Goal: Information Seeking & Learning: Check status

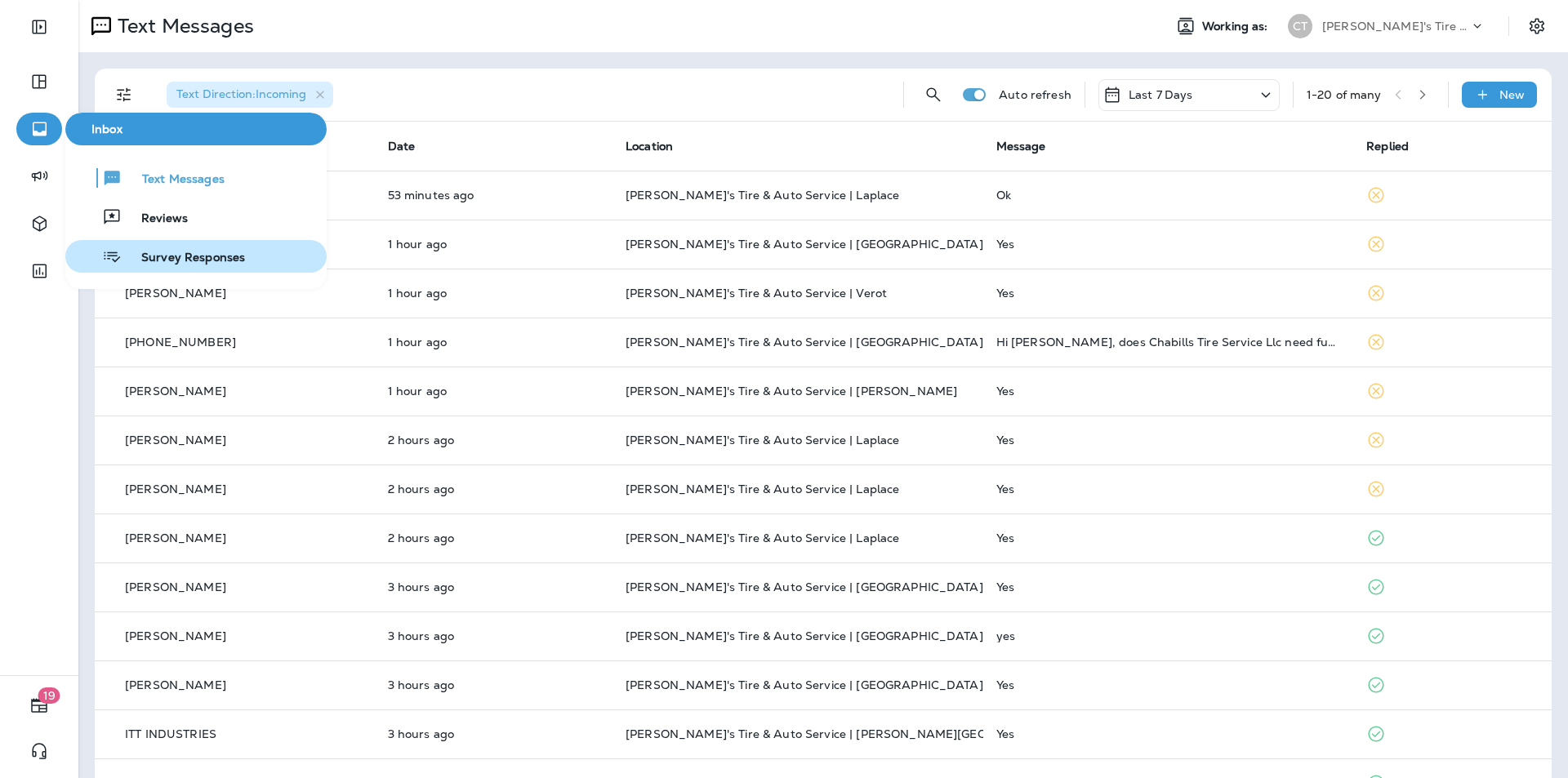
click at [185, 258] on span "Survey Responses" at bounding box center [183, 258] width 123 height 16
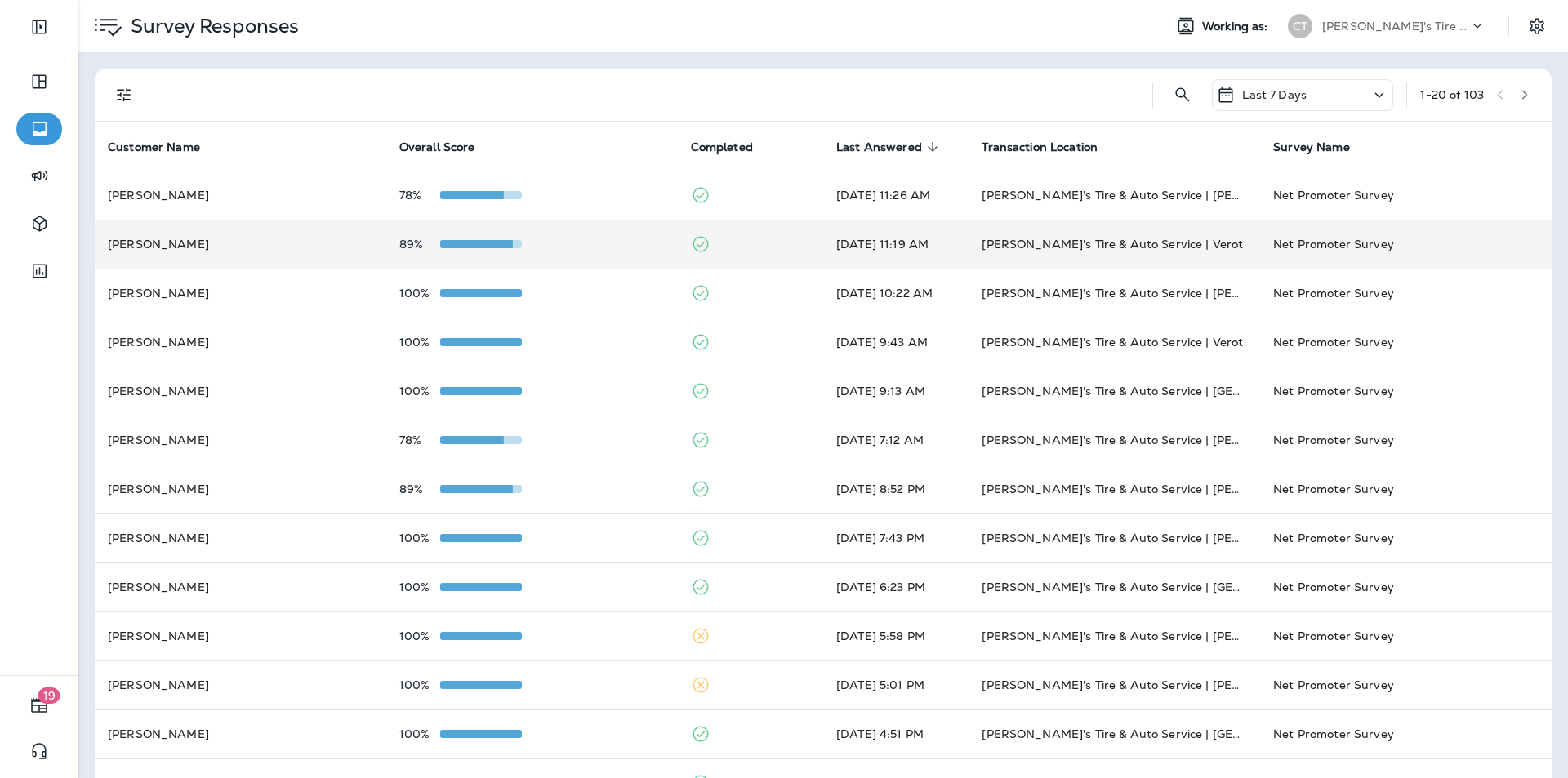
click at [589, 237] on div "89%" at bounding box center [531, 244] width 266 height 13
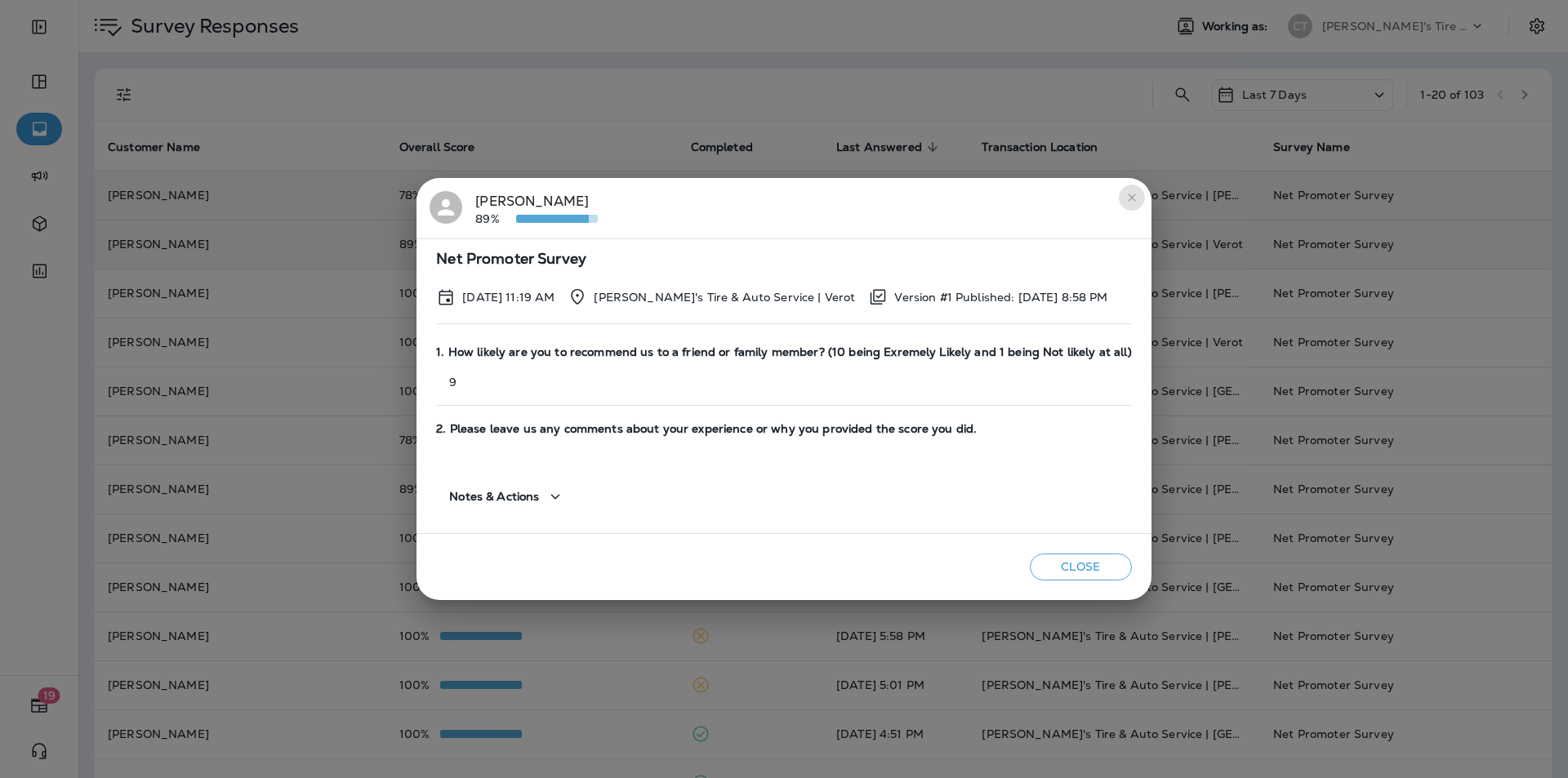
drag, startPoint x: 1133, startPoint y: 199, endPoint x: 1024, endPoint y: 204, distance: 109.1
click at [1133, 200] on button "close" at bounding box center [1131, 198] width 26 height 26
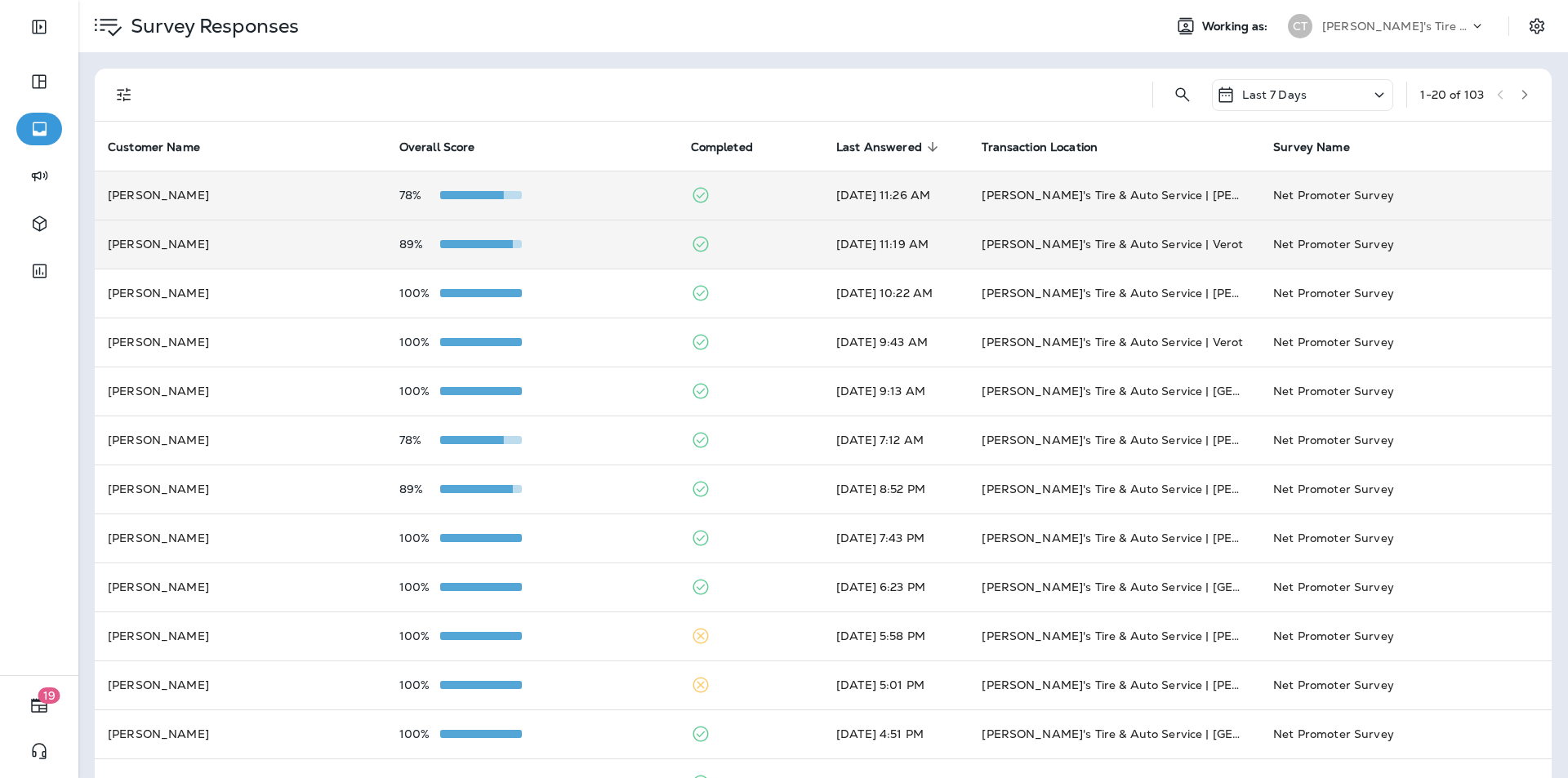
click at [599, 184] on td "78%" at bounding box center [531, 195] width 291 height 49
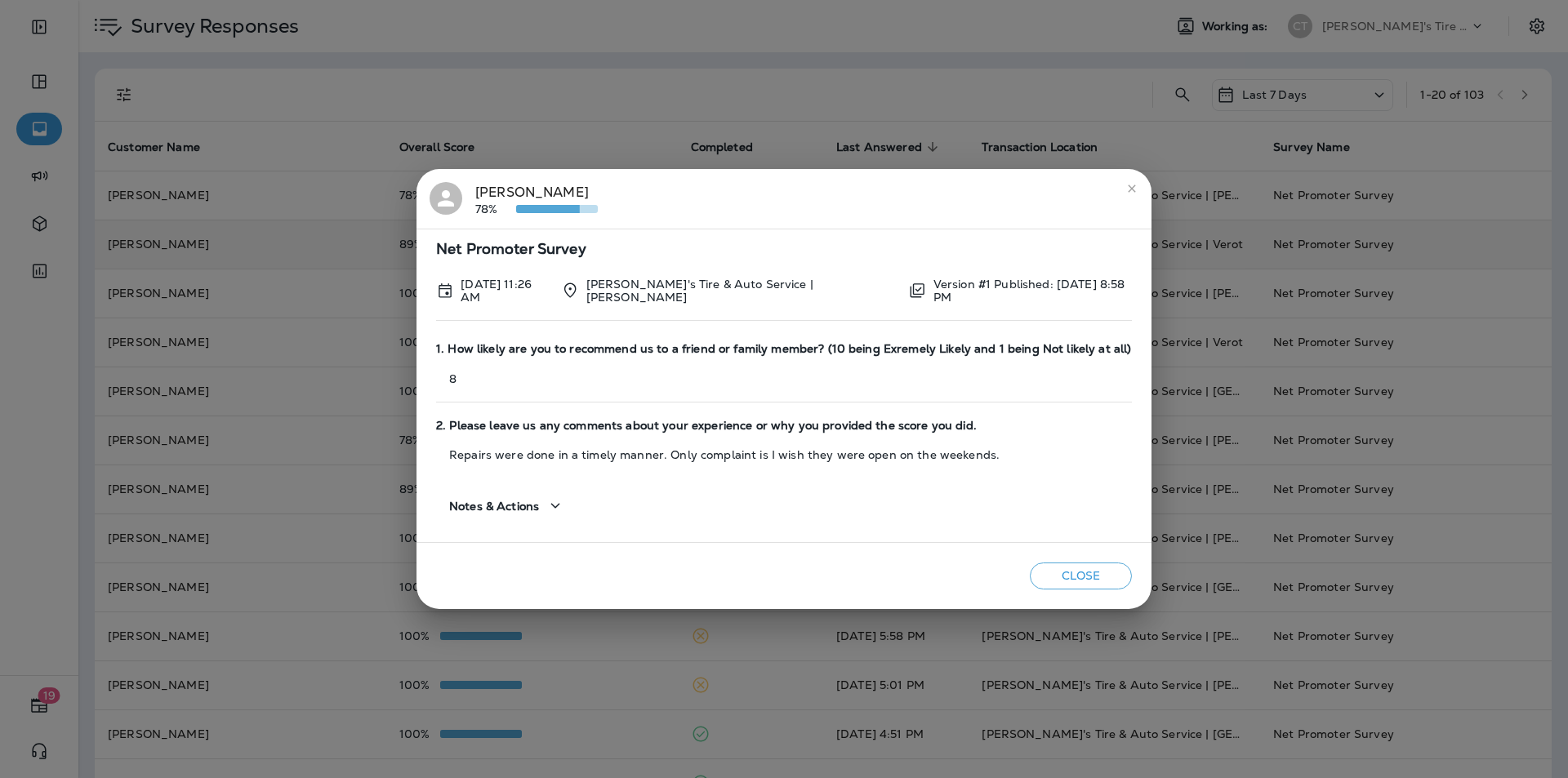
click at [1125, 190] on icon "close" at bounding box center [1131, 189] width 13 height 13
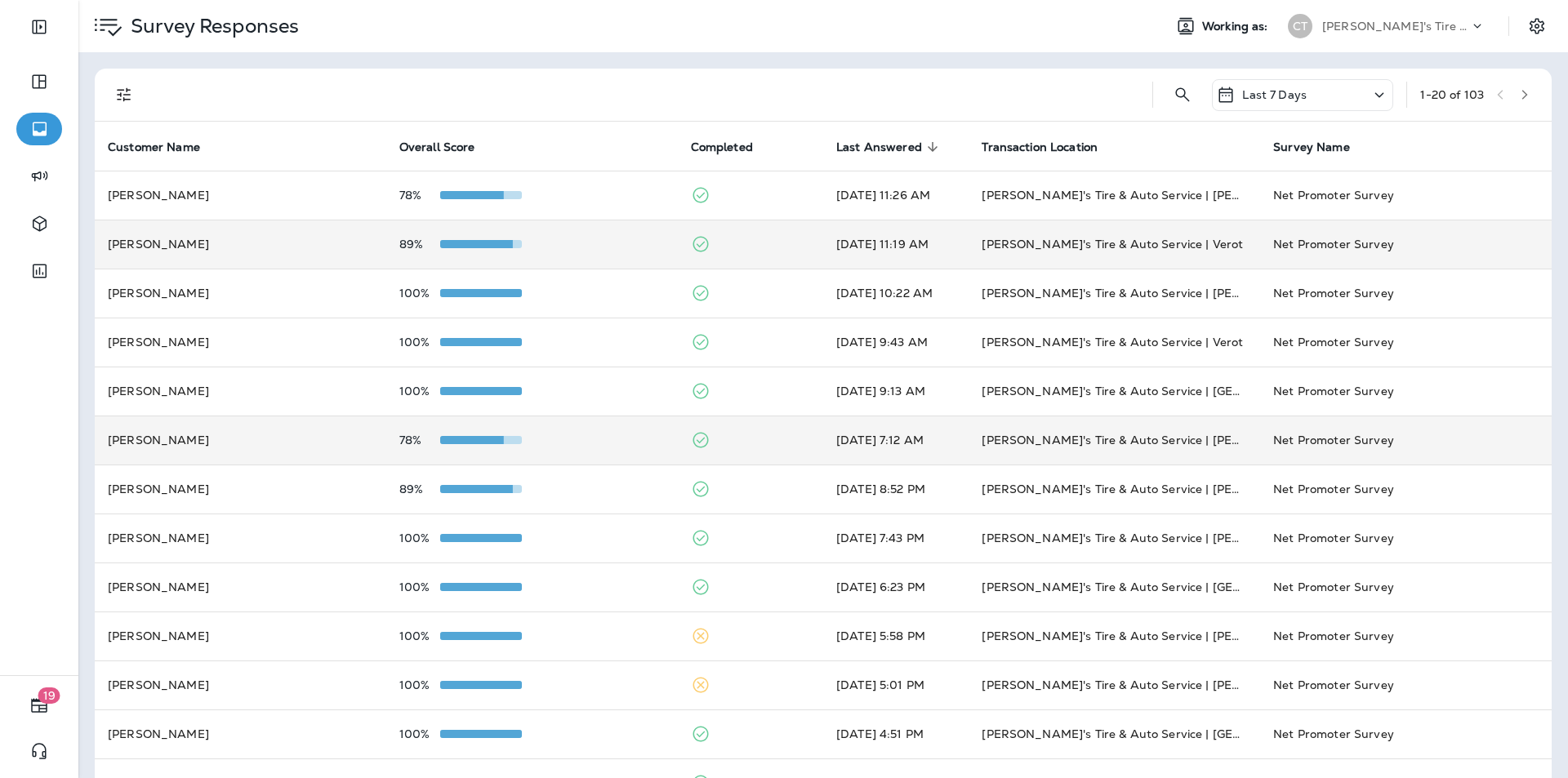
click at [596, 429] on td "78%" at bounding box center [531, 440] width 291 height 49
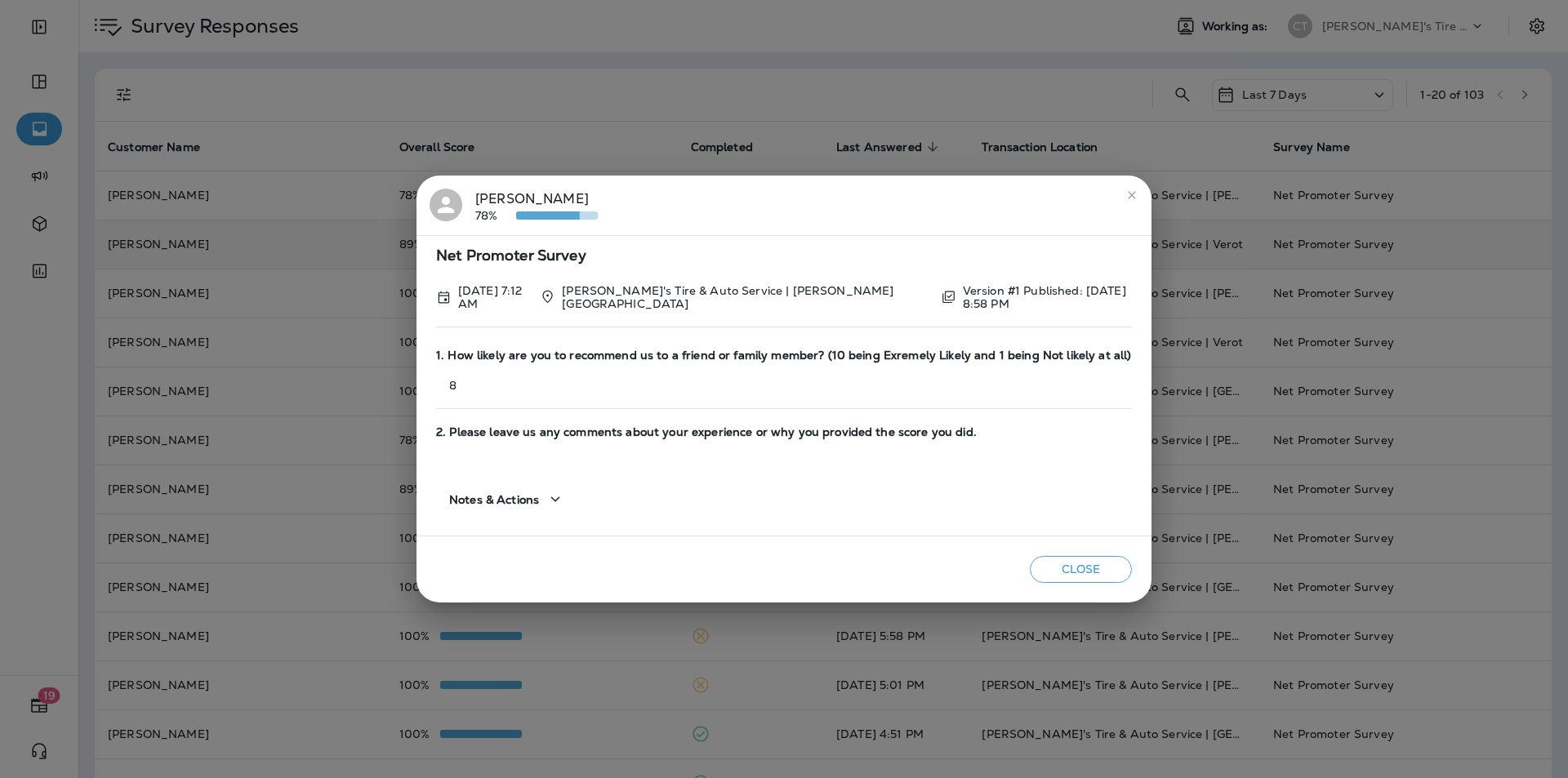
click at [1134, 191] on icon "close" at bounding box center [1131, 194] width 8 height 8
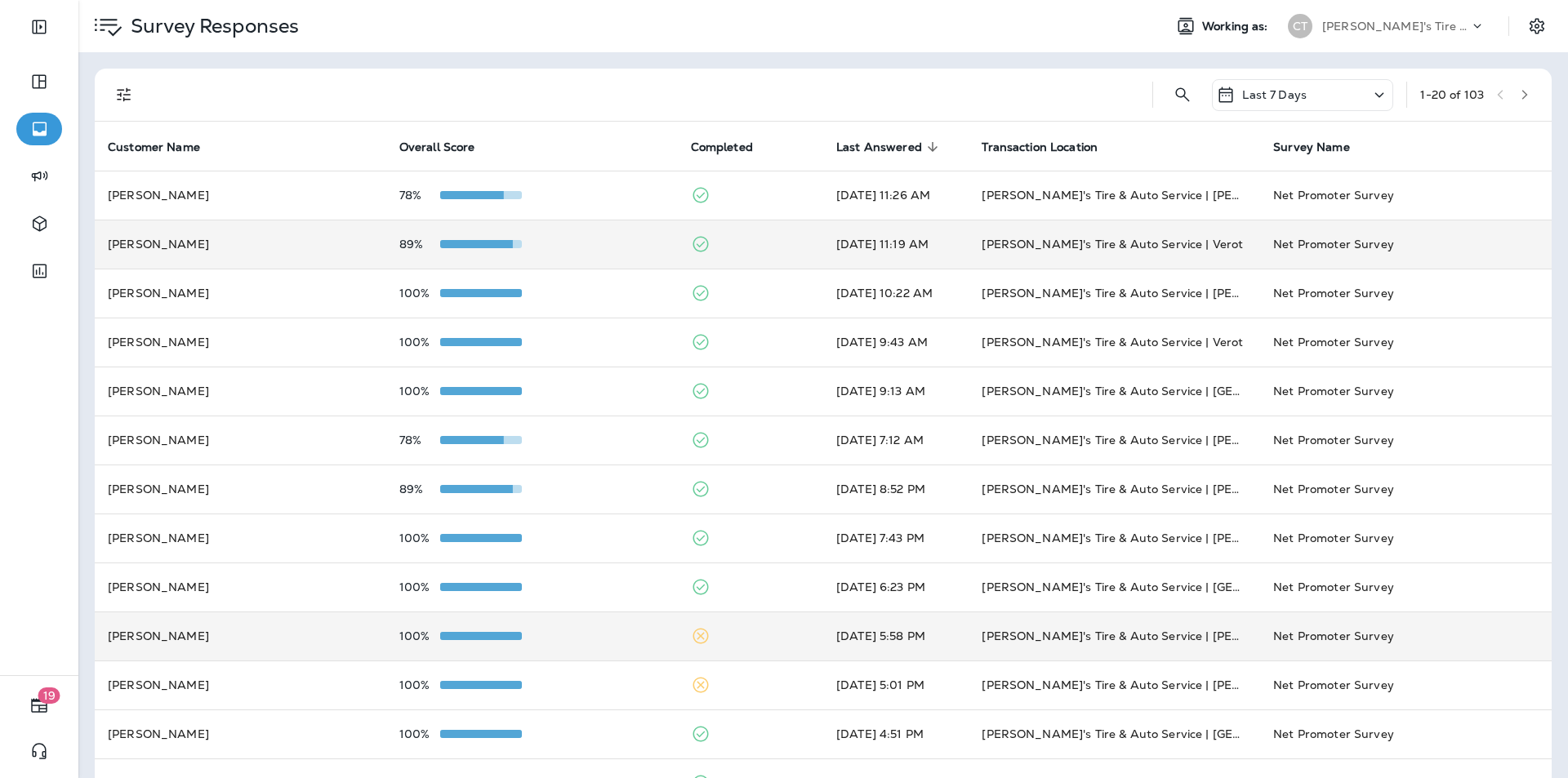
click at [692, 635] on icon at bounding box center [699, 636] width 16 height 16
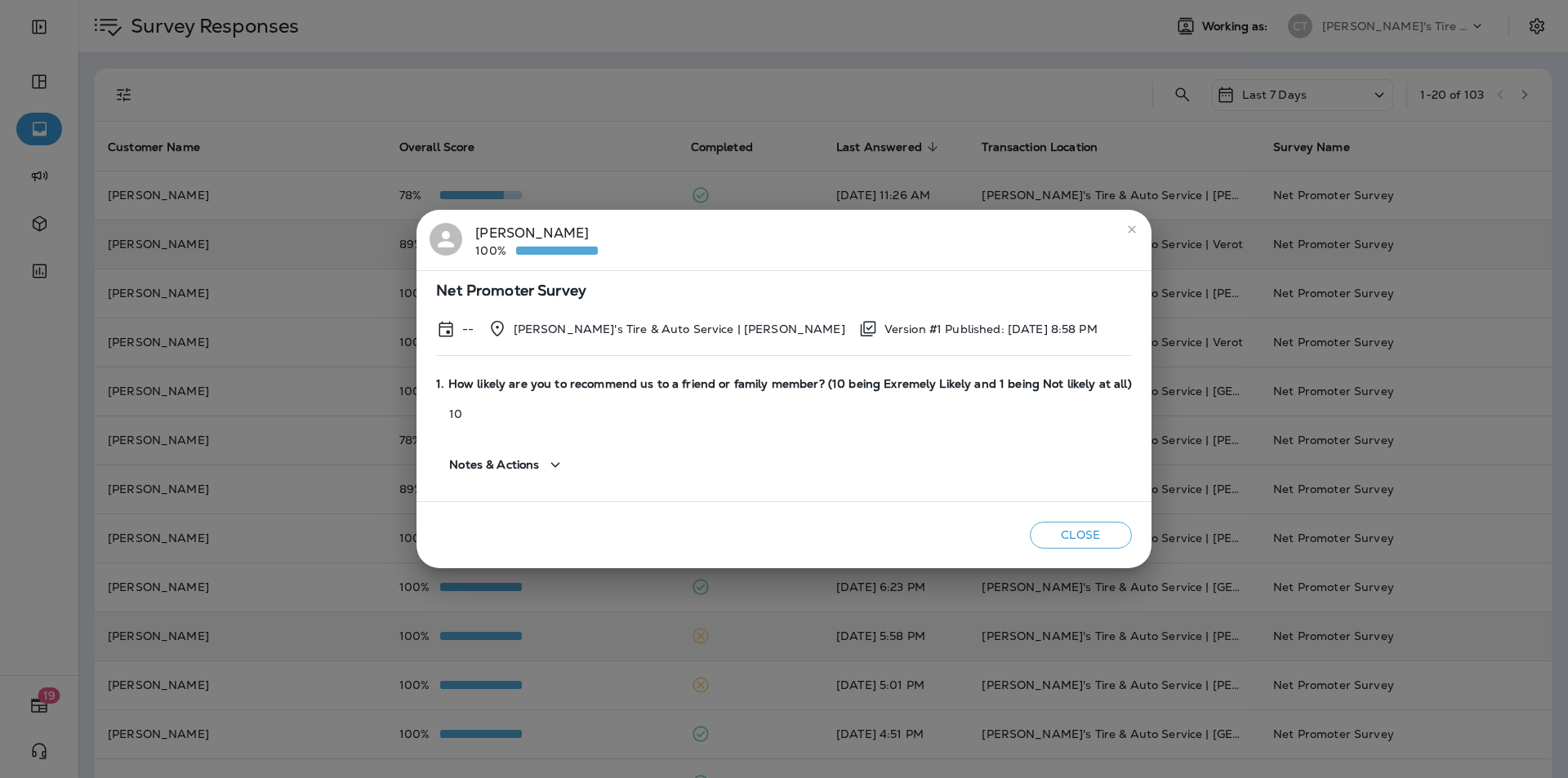
click at [1073, 537] on button "Close" at bounding box center [1081, 535] width 102 height 27
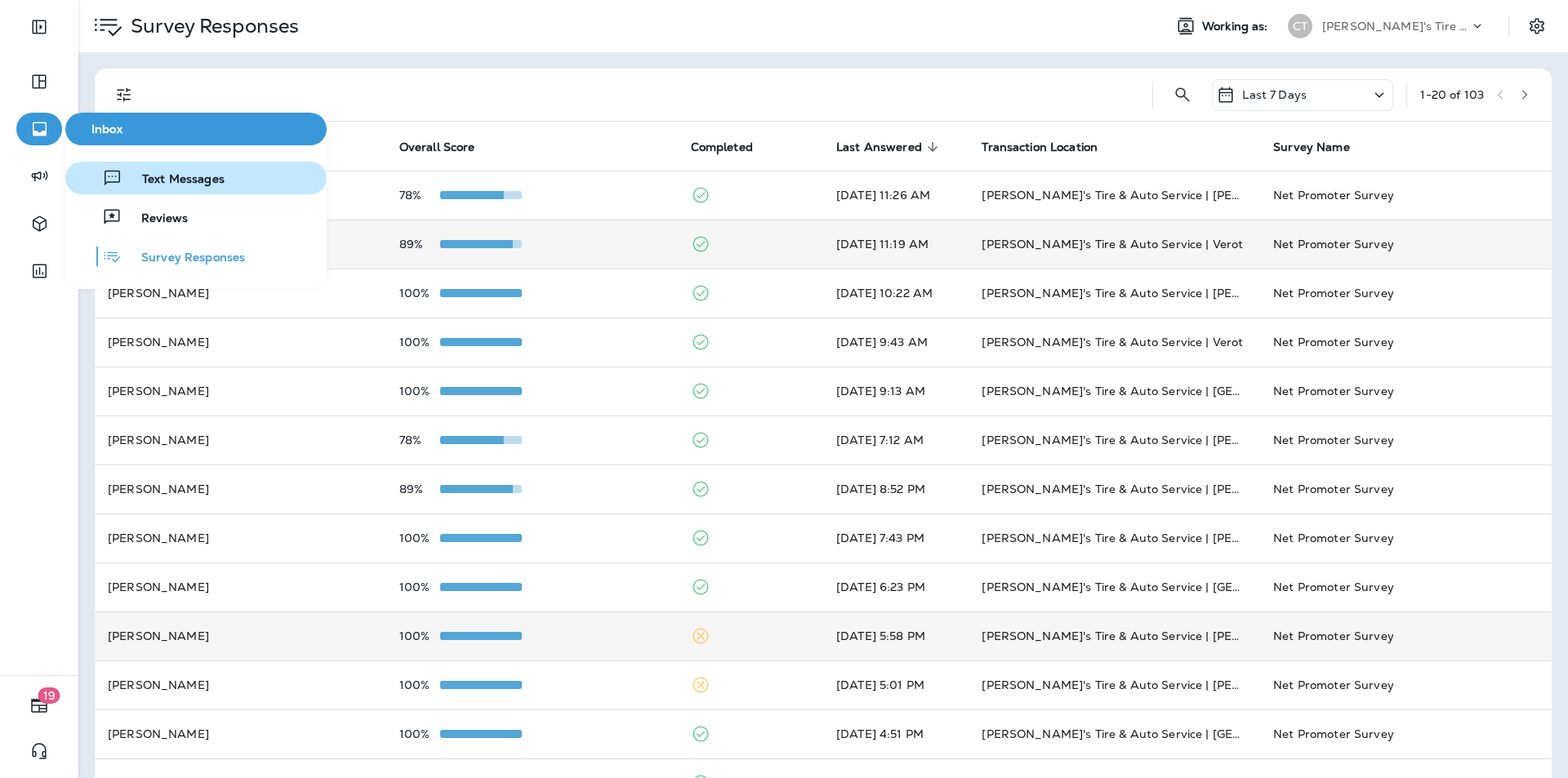
click at [175, 182] on span "Text Messages" at bounding box center [173, 179] width 102 height 16
